Goal: Check status: Check status

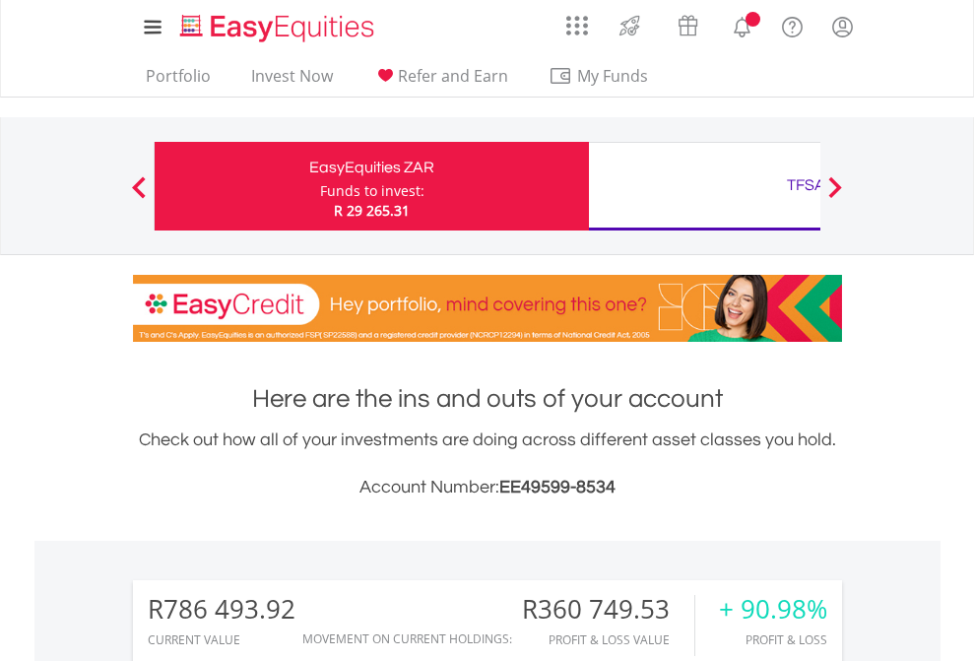
scroll to position [189, 309]
click at [320, 186] on div "Funds to invest:" at bounding box center [372, 191] width 104 height 20
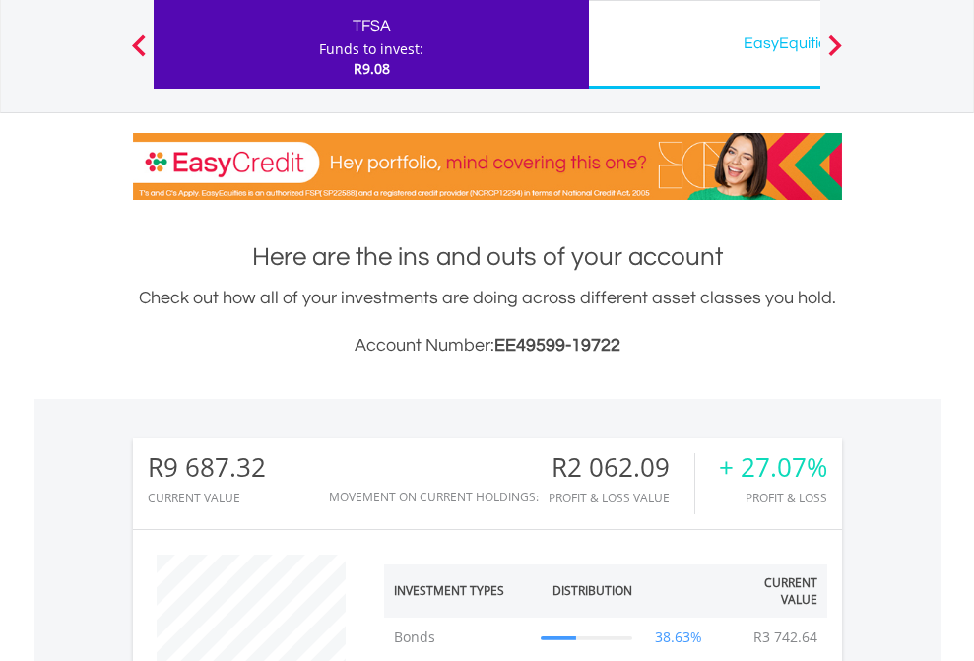
click at [704, 44] on div "EasyEquities USD" at bounding box center [806, 44] width 411 height 28
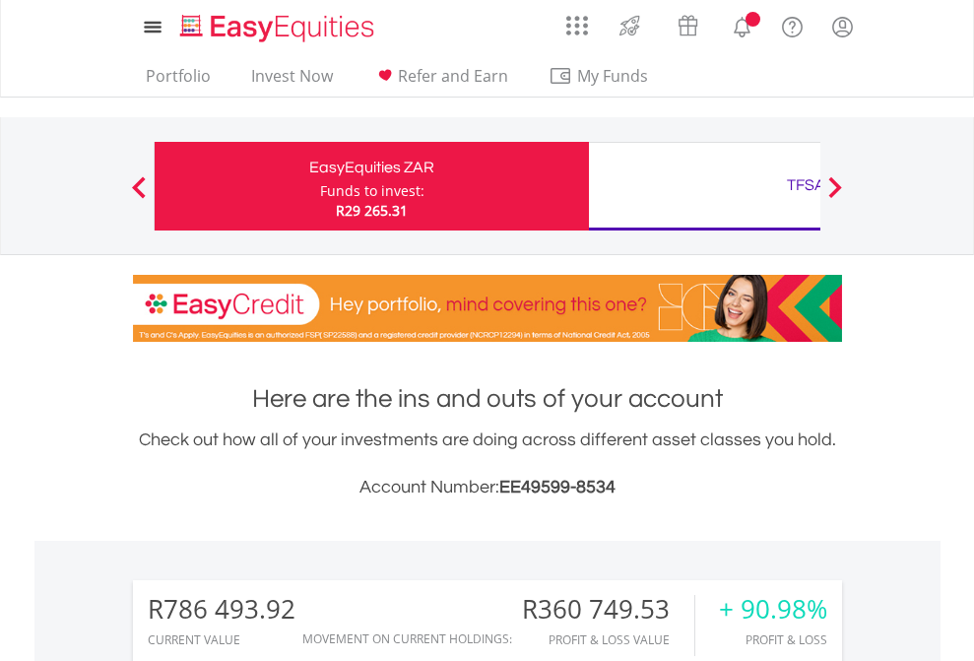
scroll to position [189, 309]
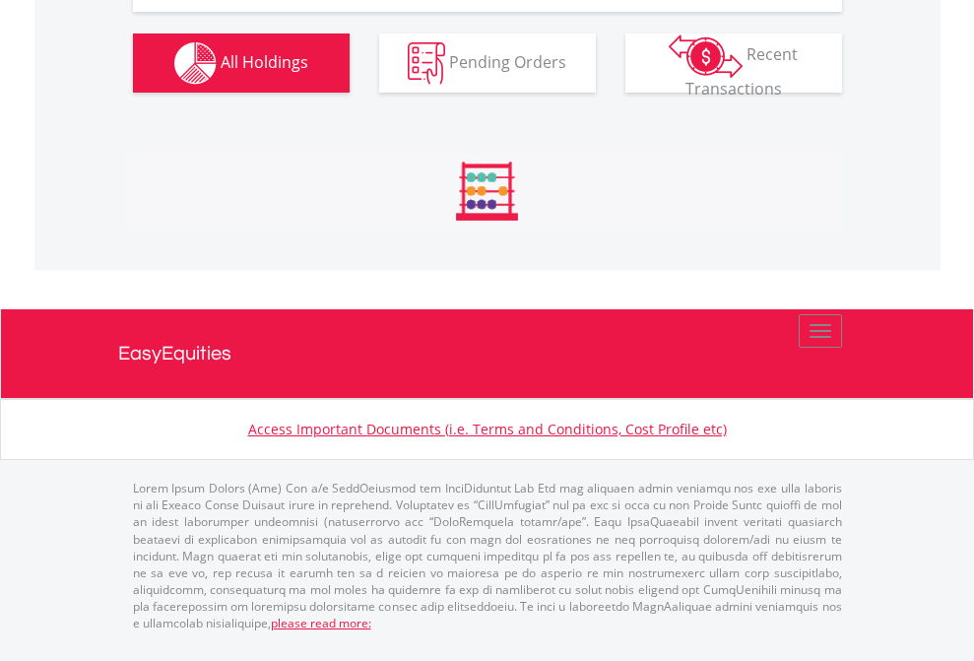
scroll to position [2348, 0]
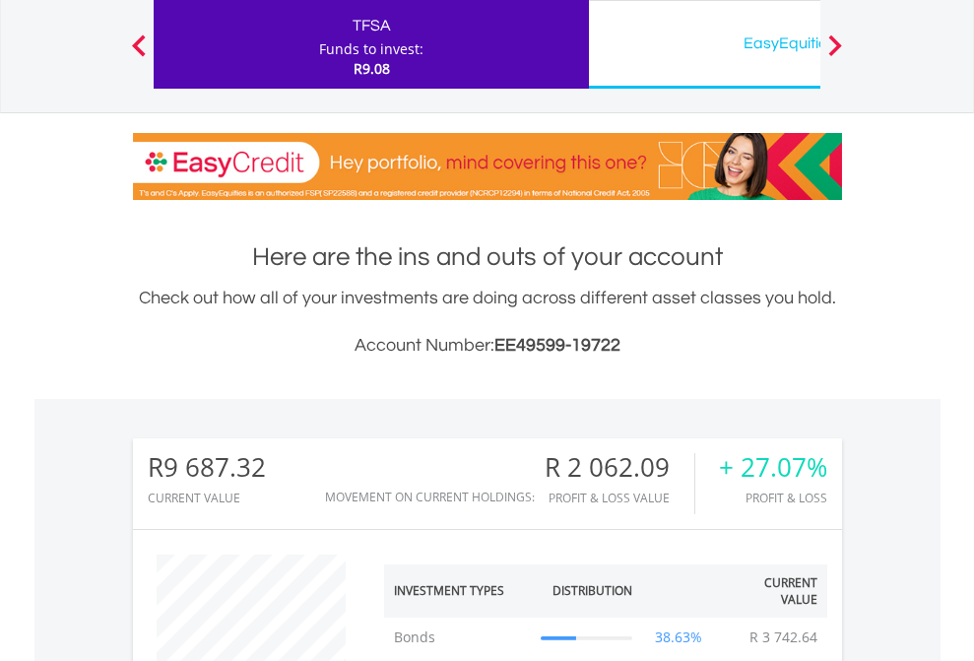
scroll to position [189, 309]
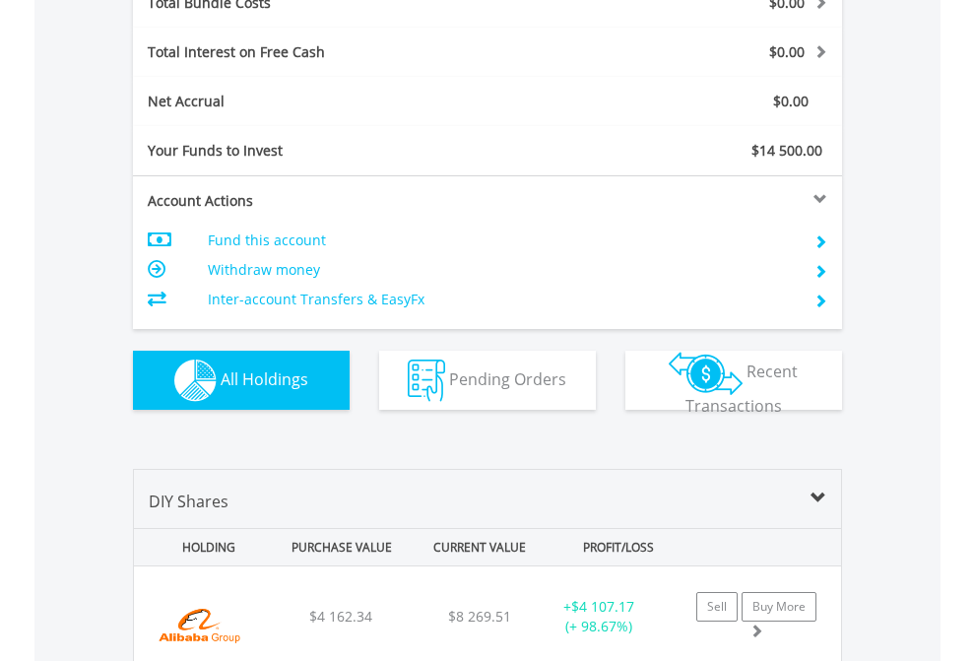
scroll to position [2308, 0]
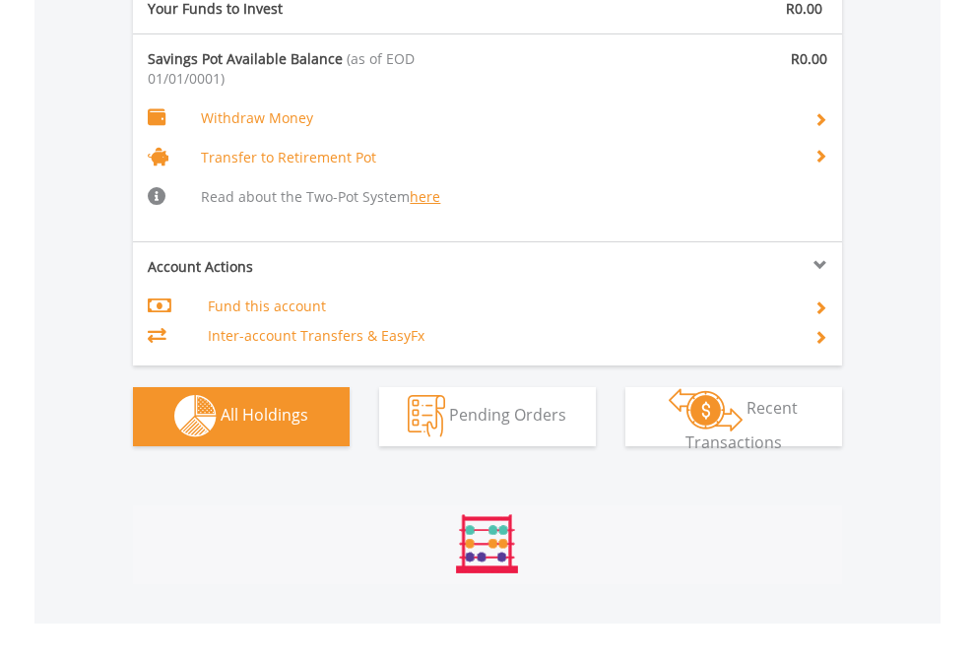
scroll to position [2065, 0]
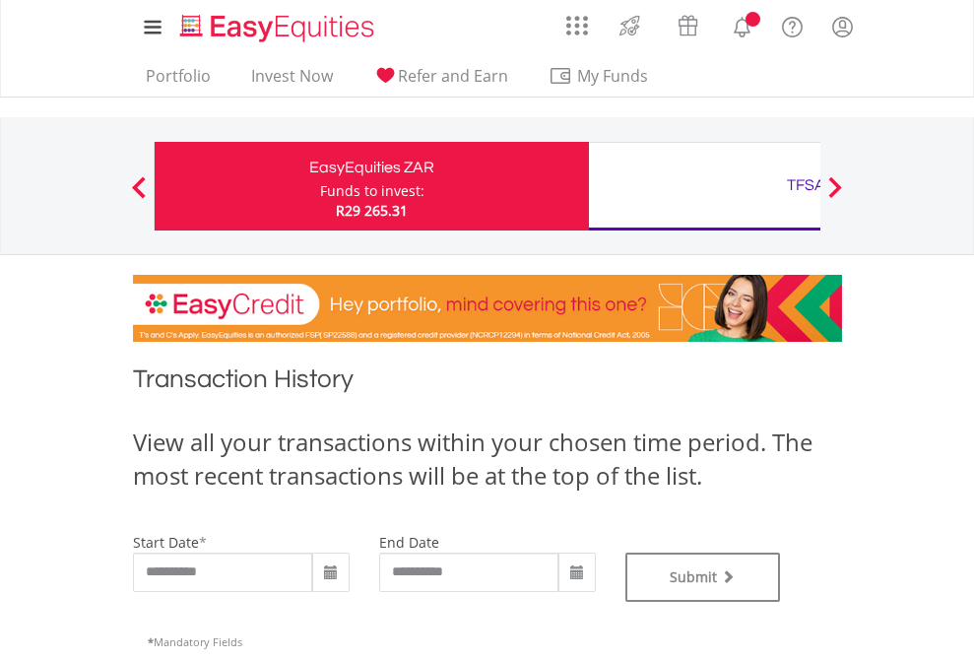
type input "**********"
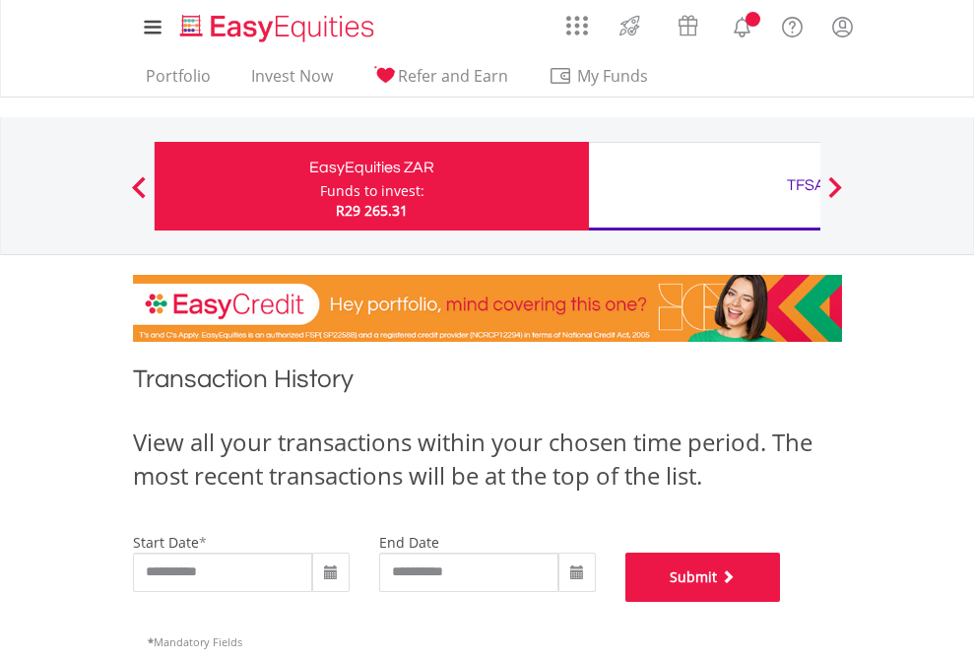
click at [781, 602] on button "Submit" at bounding box center [703, 576] width 156 height 49
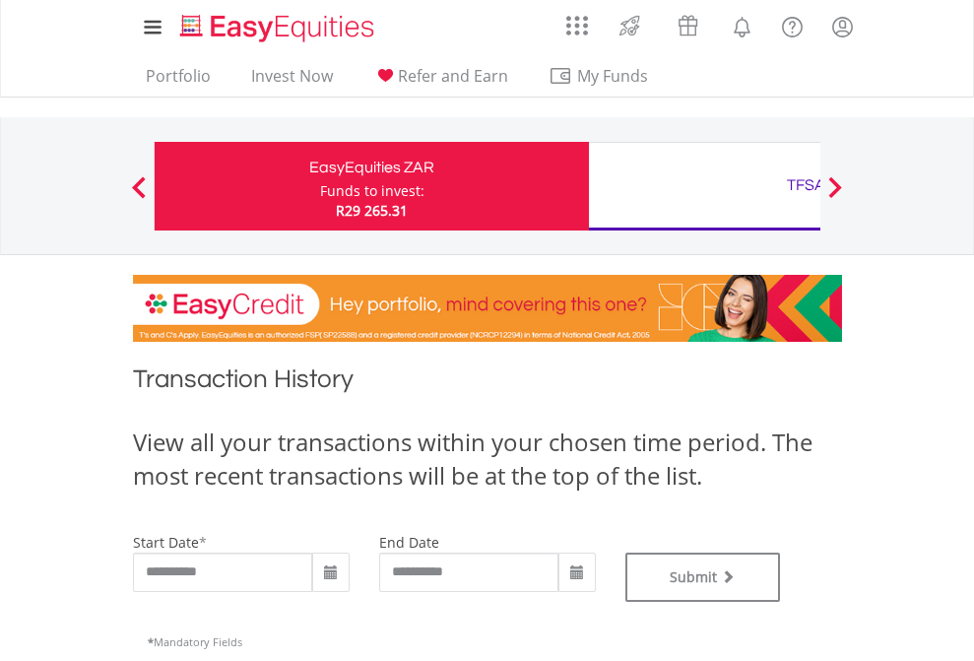
click at [704, 186] on div "TFSA" at bounding box center [806, 185] width 411 height 28
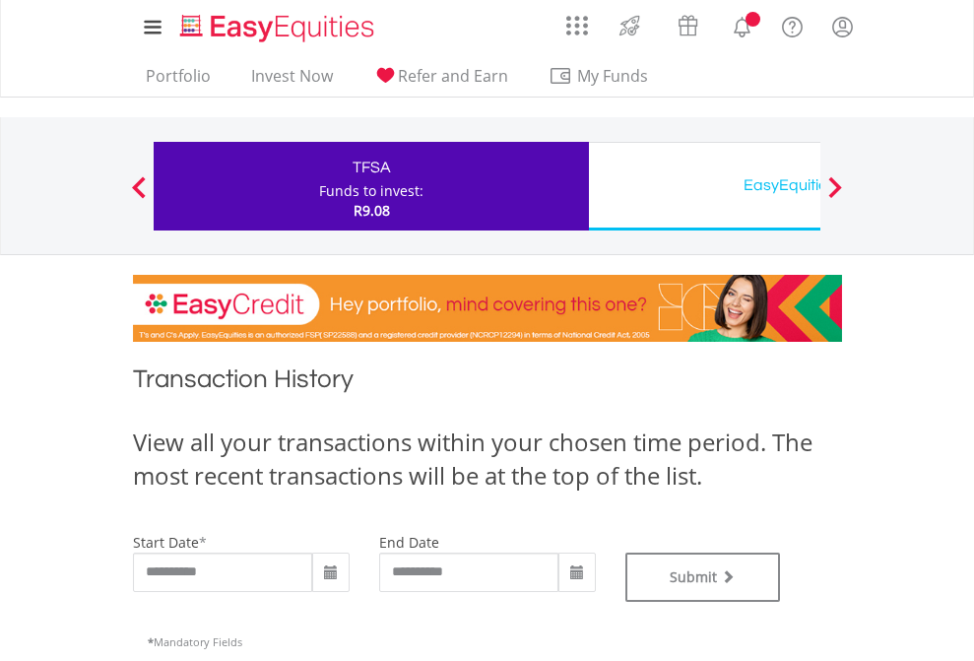
type input "**********"
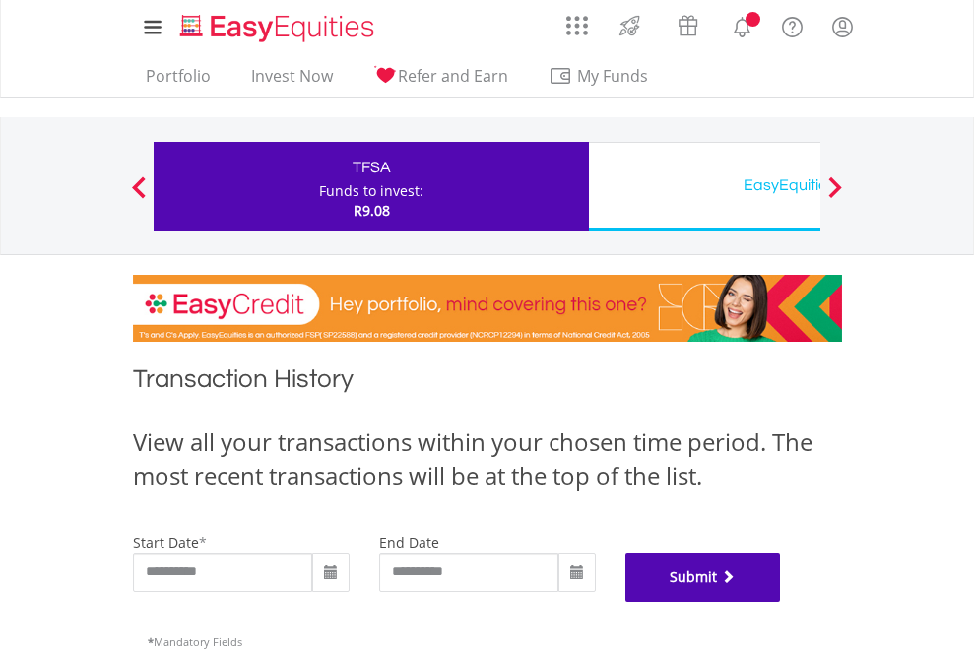
click at [781, 602] on button "Submit" at bounding box center [703, 576] width 156 height 49
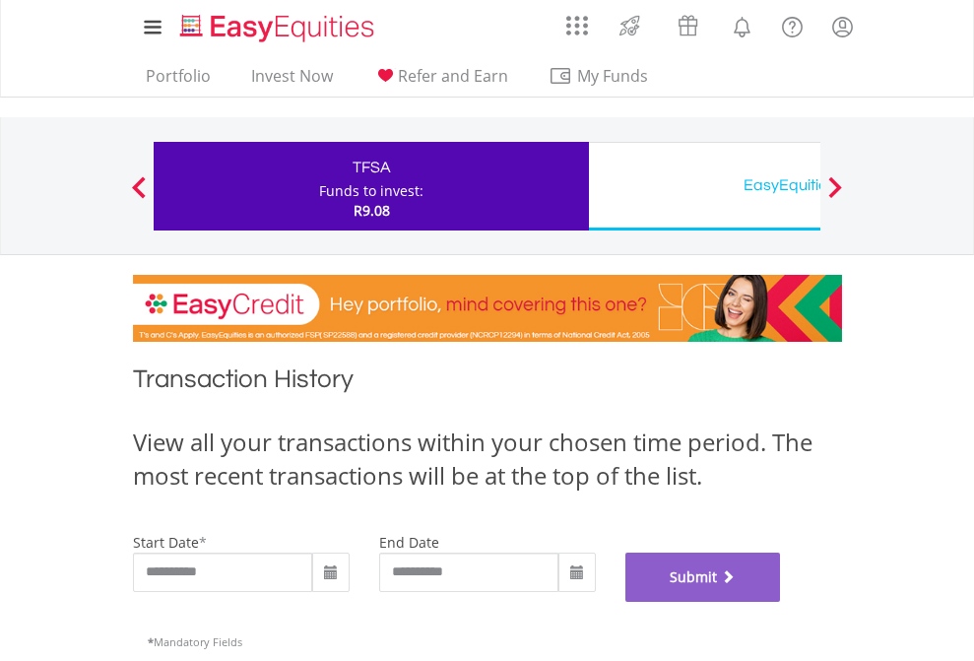
scroll to position [799, 0]
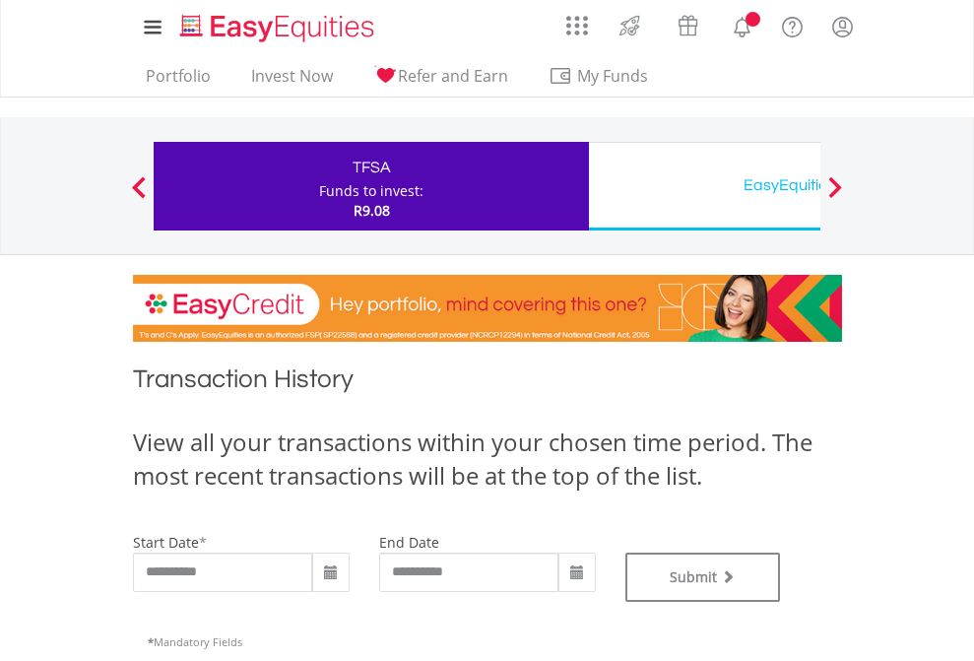
click at [704, 186] on div "EasyEquities USD" at bounding box center [806, 185] width 411 height 28
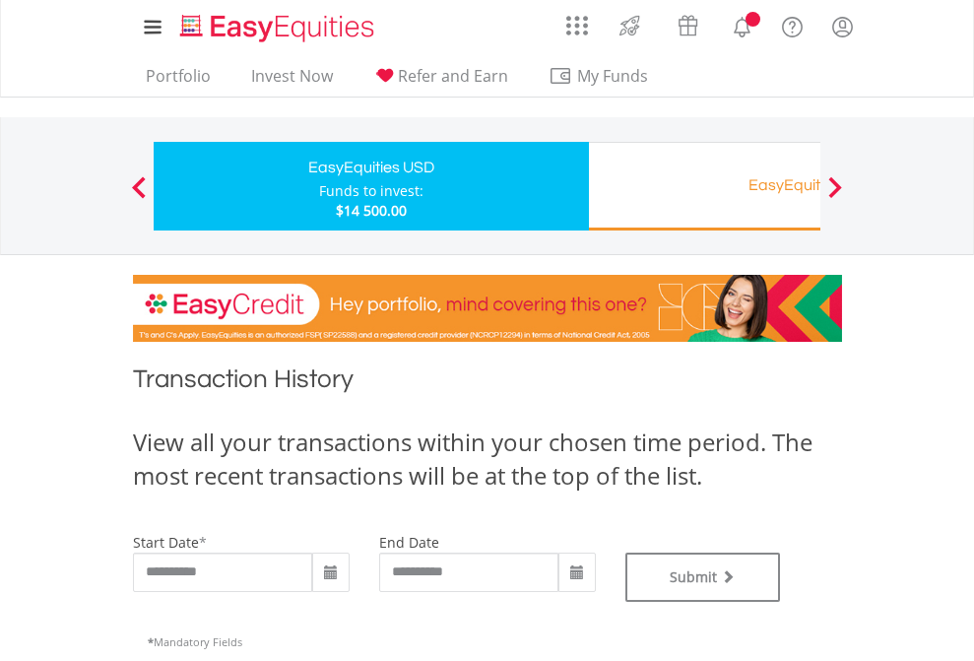
type input "**********"
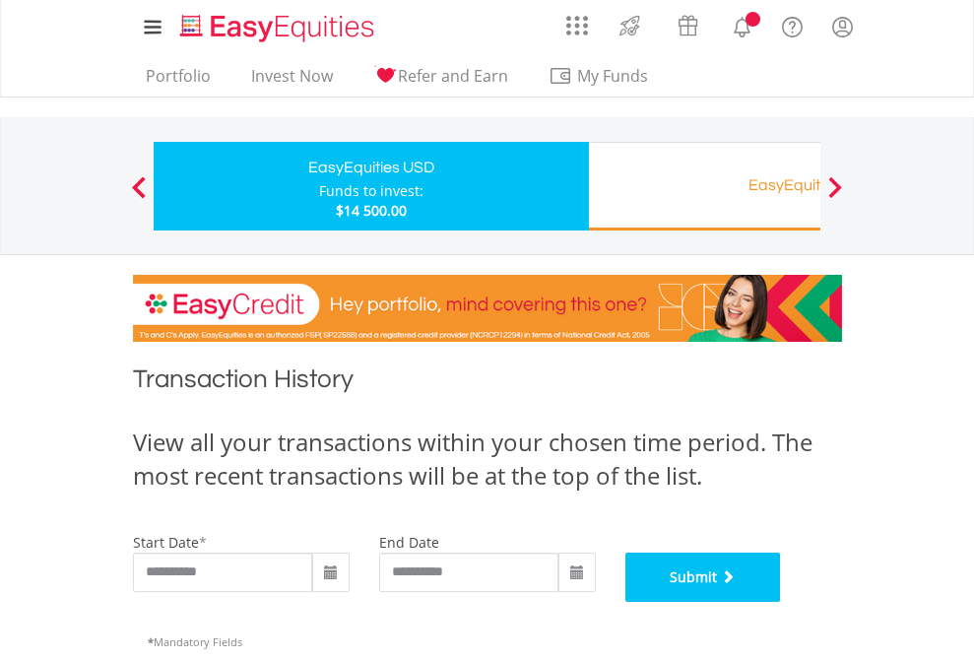
click at [781, 602] on button "Submit" at bounding box center [703, 576] width 156 height 49
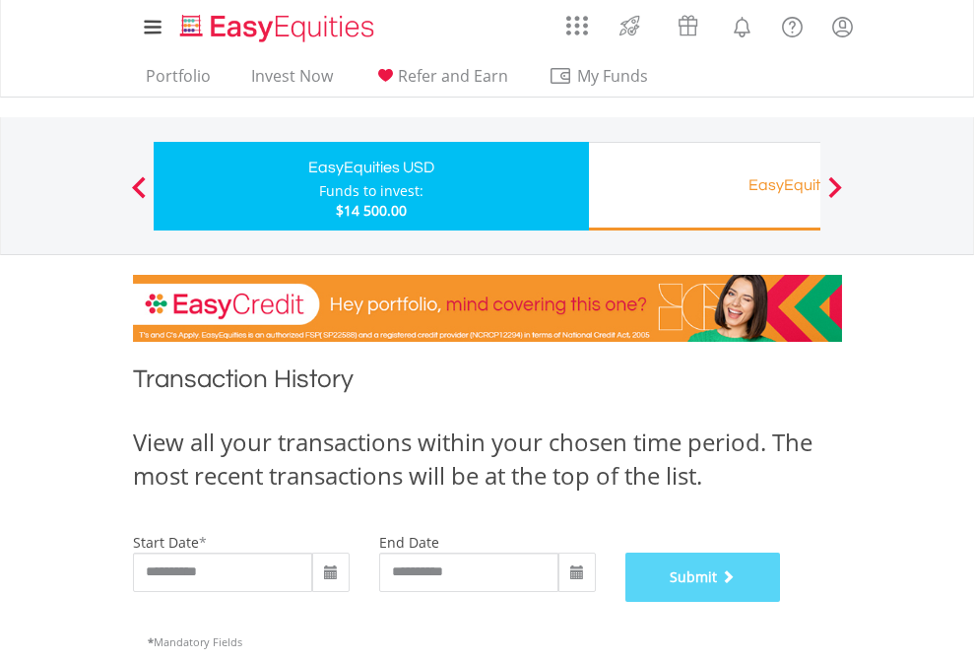
scroll to position [799, 0]
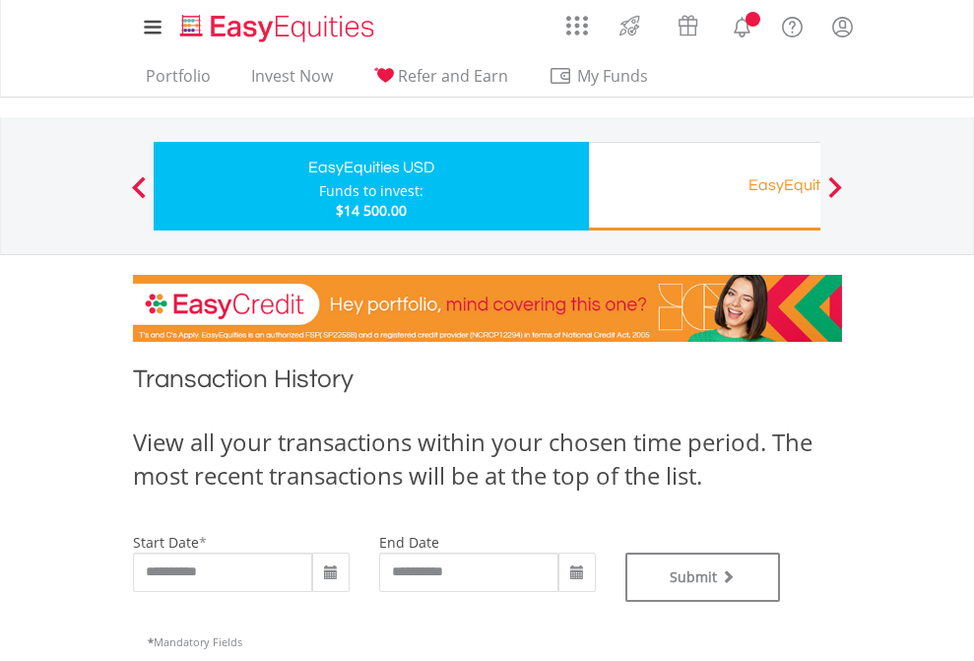
click at [704, 186] on div "EasyEquities RA" at bounding box center [806, 185] width 411 height 28
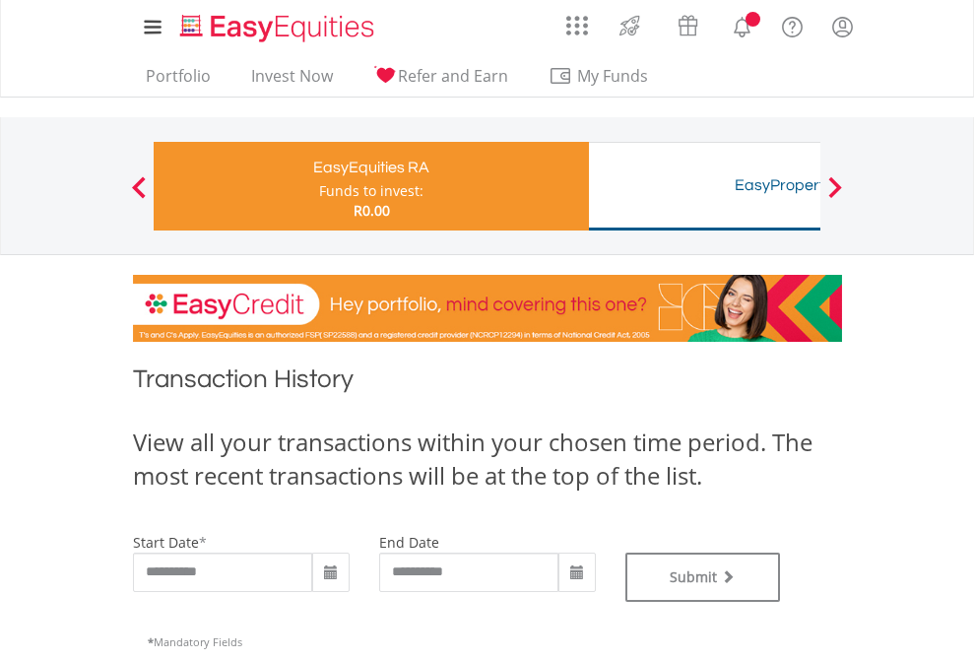
type input "**********"
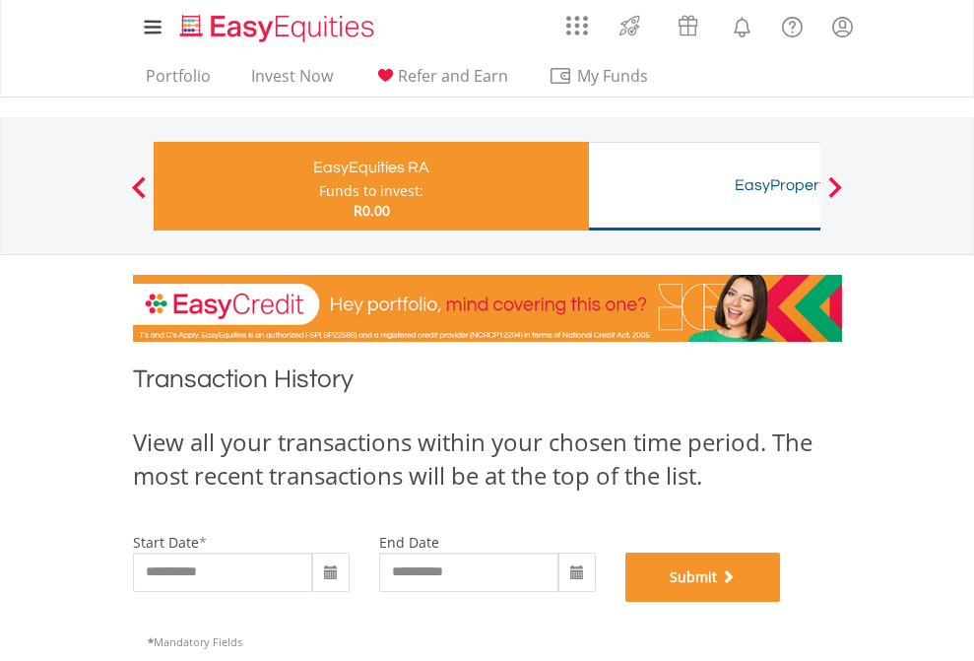
click at [781, 602] on button "Submit" at bounding box center [703, 576] width 156 height 49
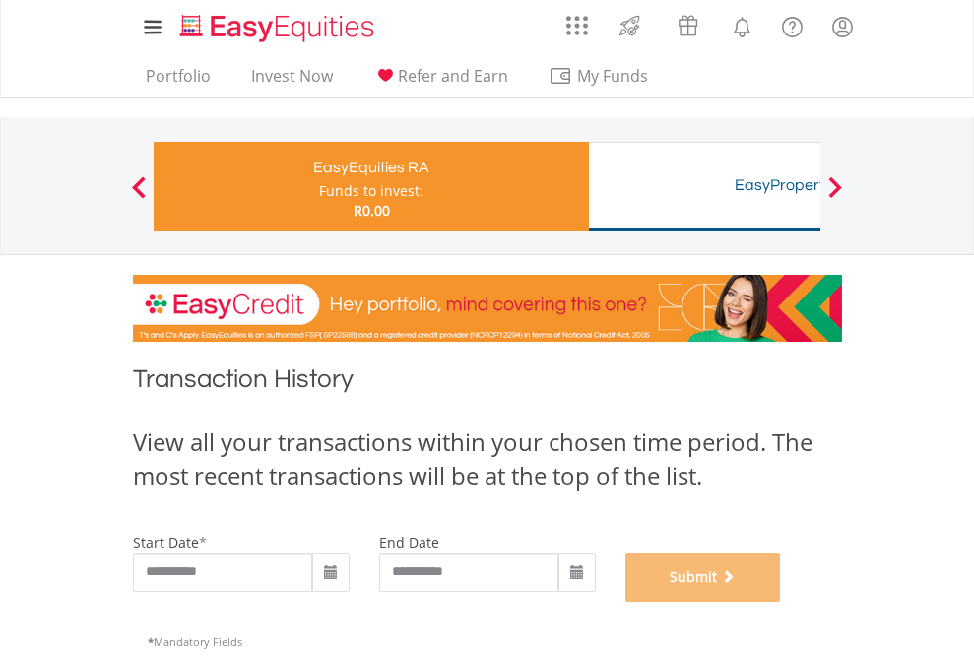
scroll to position [799, 0]
